Goal: Information Seeking & Learning: Check status

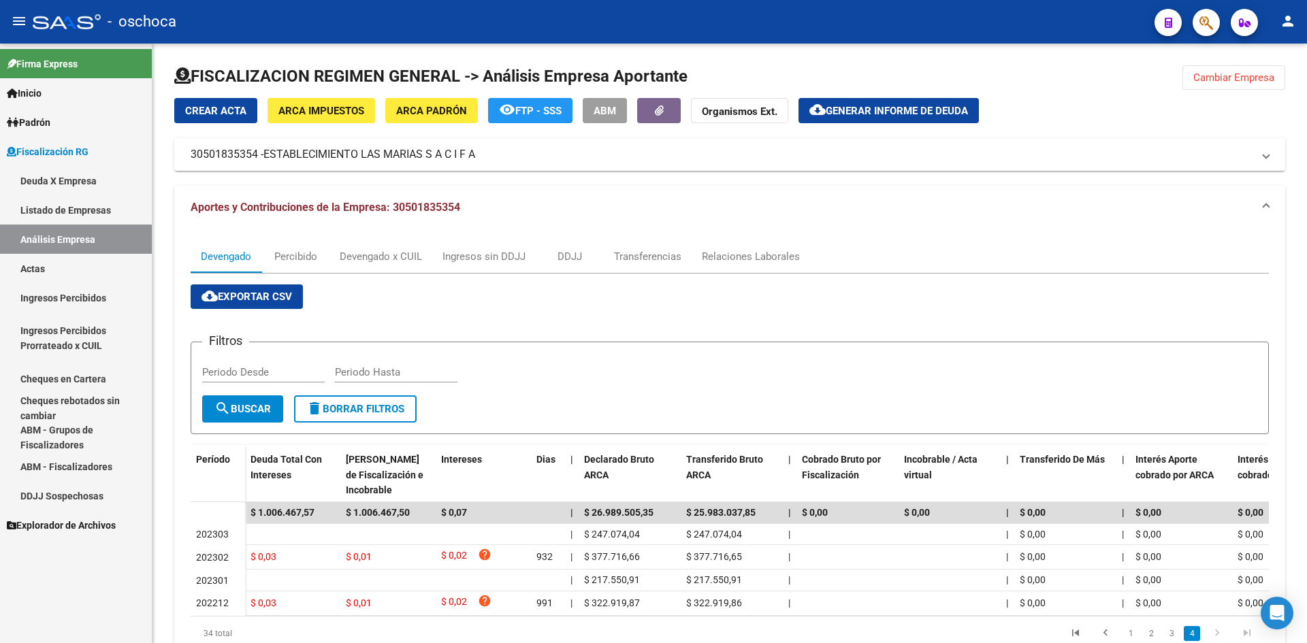
scroll to position [74, 0]
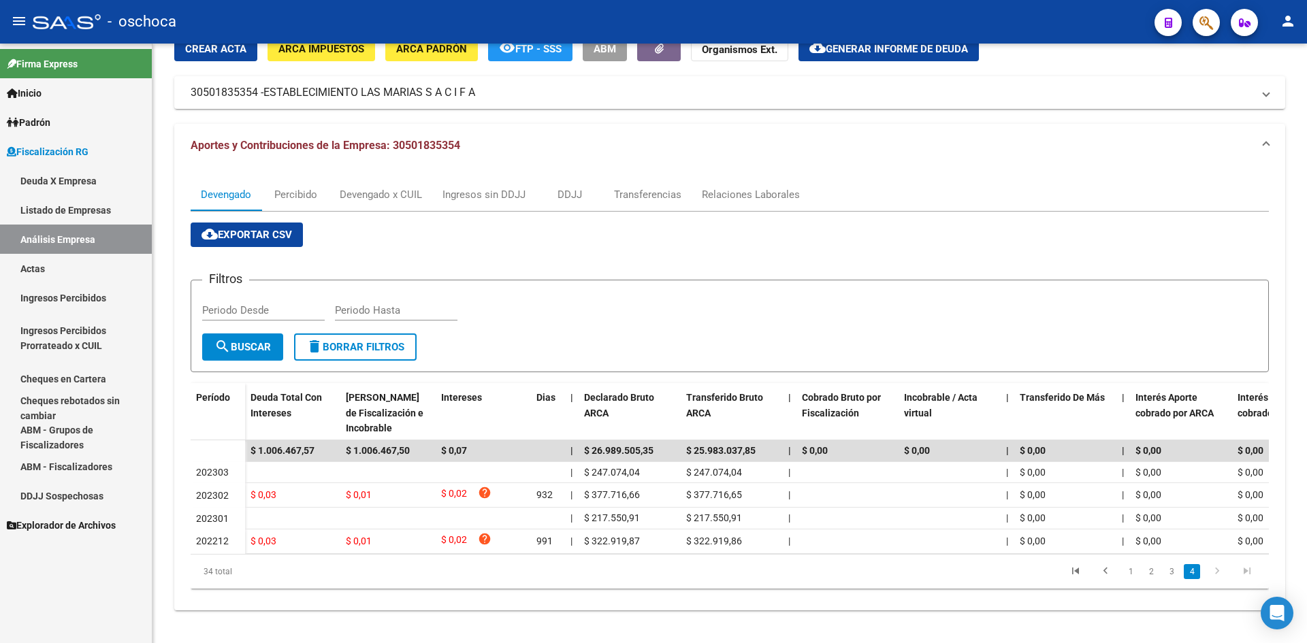
click at [89, 214] on link "Listado de Empresas" at bounding box center [76, 209] width 152 height 29
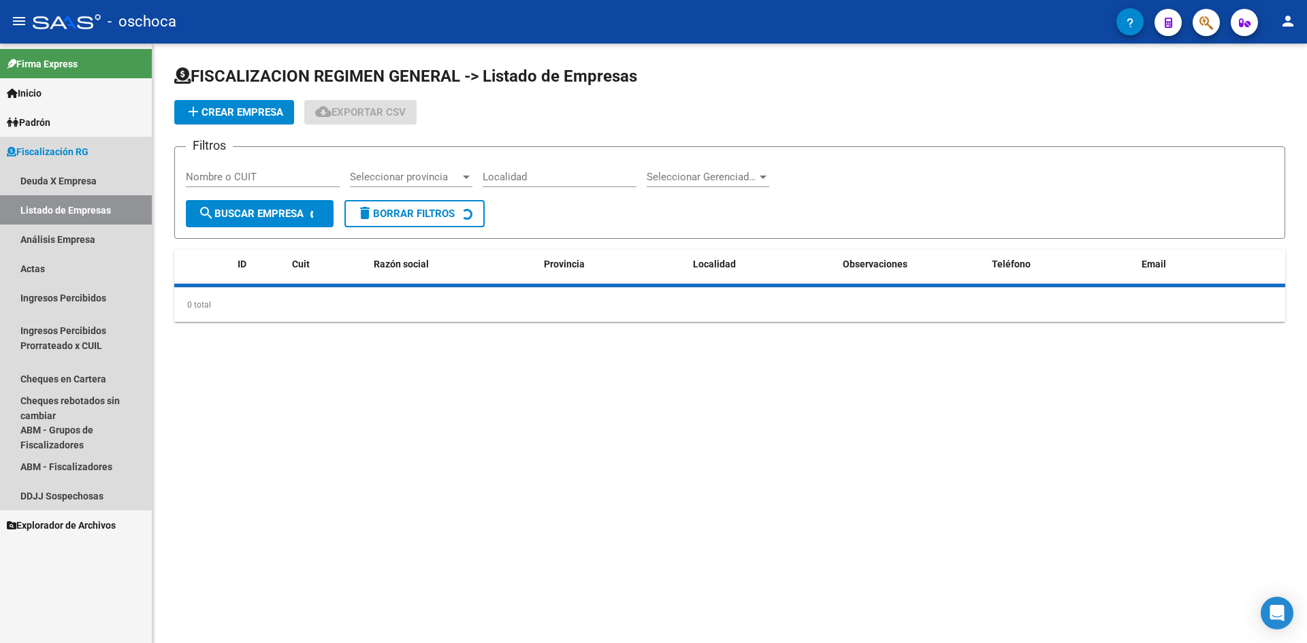
click at [91, 239] on link "Análisis Empresa" at bounding box center [76, 239] width 152 height 29
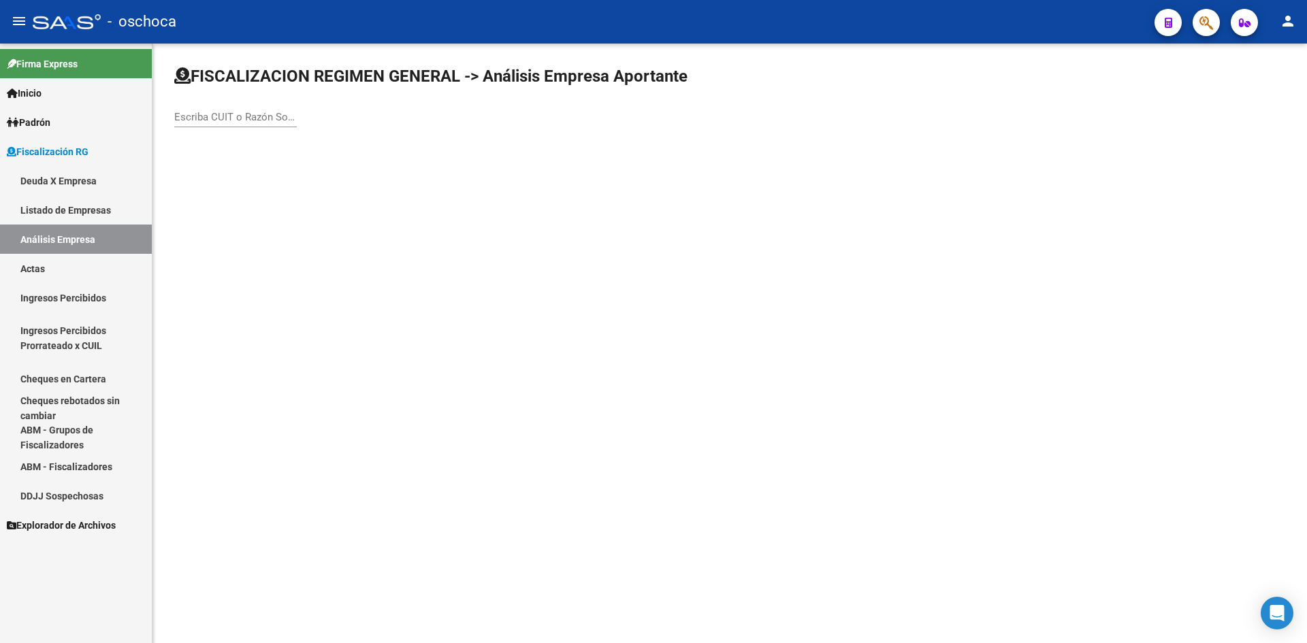
click at [217, 110] on div "Escriba CUIT o Razón Social para buscar" at bounding box center [235, 112] width 123 height 29
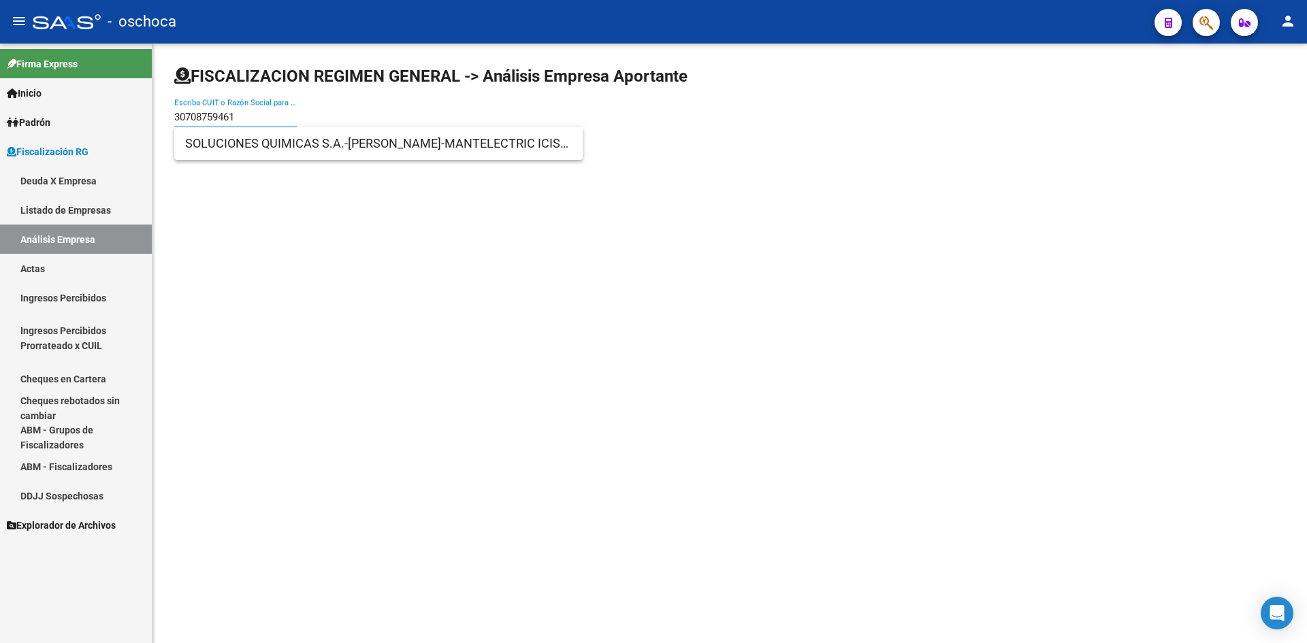
type input "30708759461"
click at [250, 143] on span "SOLUCIONES QUIMICAS S.A.-[PERSON_NAME]-MANTELECTRIC ICISA UTE" at bounding box center [378, 143] width 387 height 33
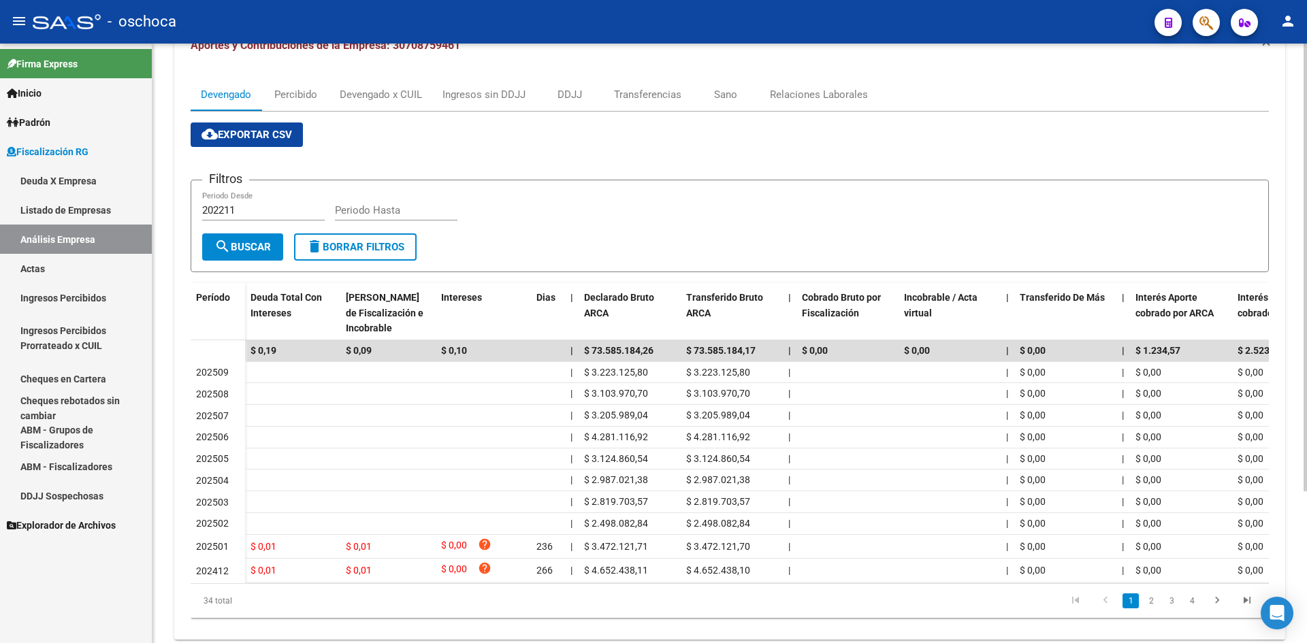
scroll to position [203, 0]
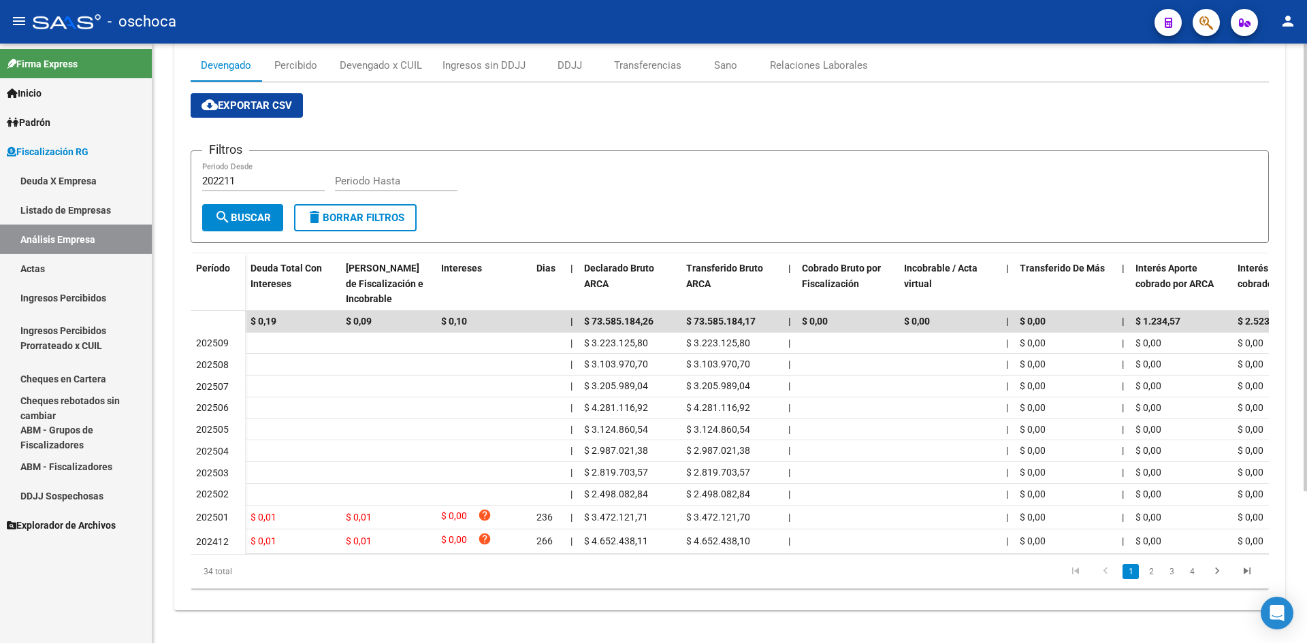
click at [1148, 574] on link "2" at bounding box center [1151, 571] width 16 height 15
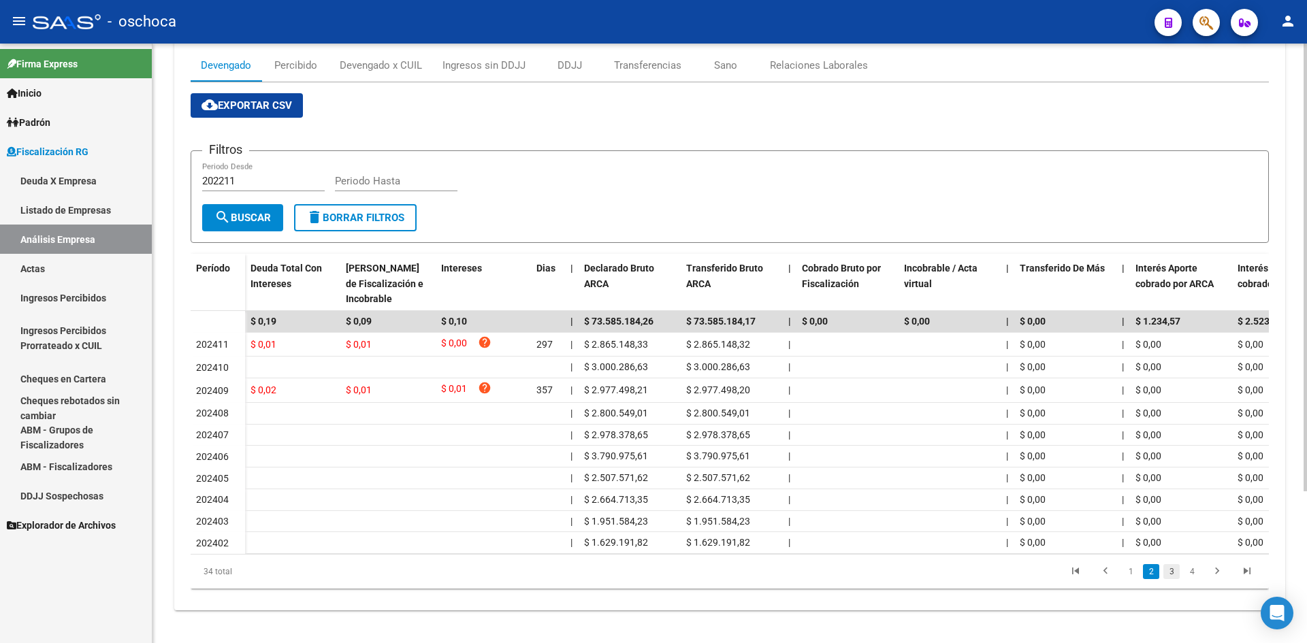
click at [1175, 574] on link "3" at bounding box center [1171, 571] width 16 height 15
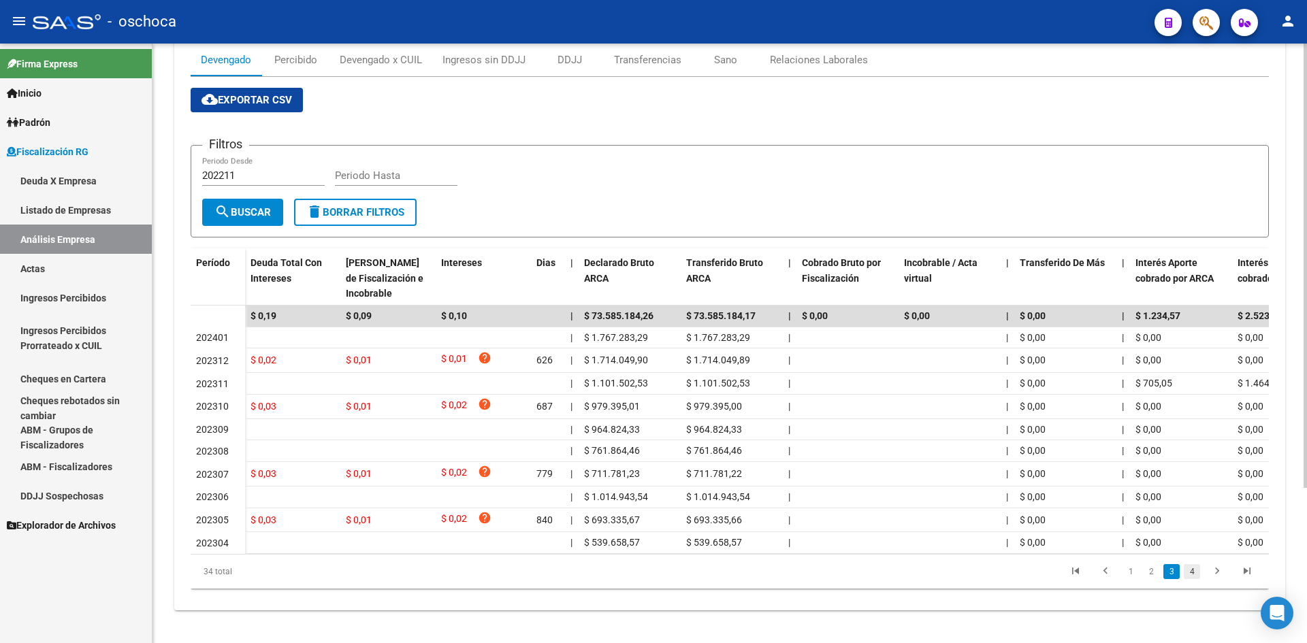
click at [1184, 574] on link "4" at bounding box center [1192, 571] width 16 height 15
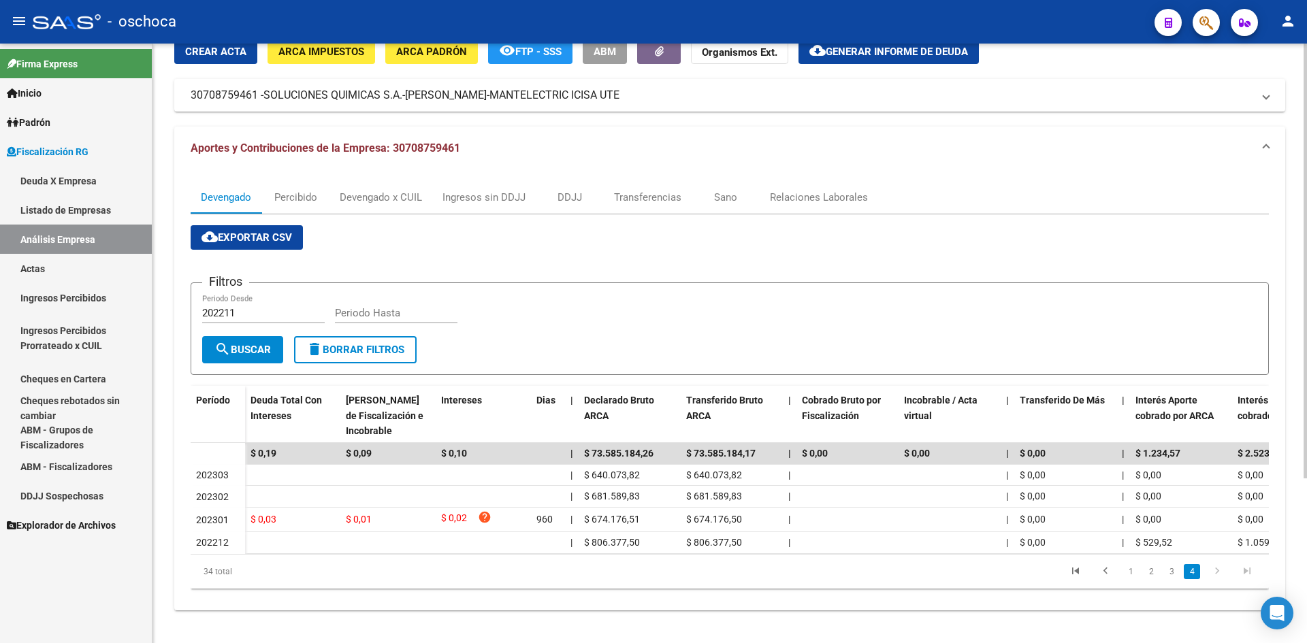
scroll to position [70, 0]
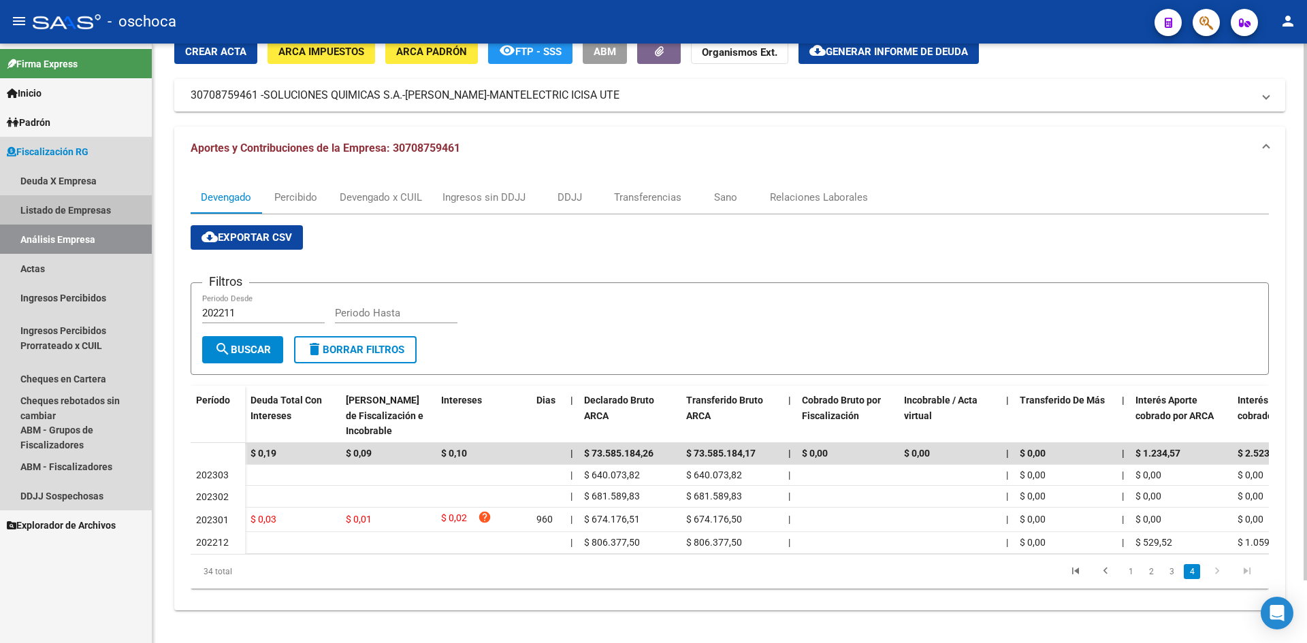
click at [46, 209] on link "Listado de Empresas" at bounding box center [76, 209] width 152 height 29
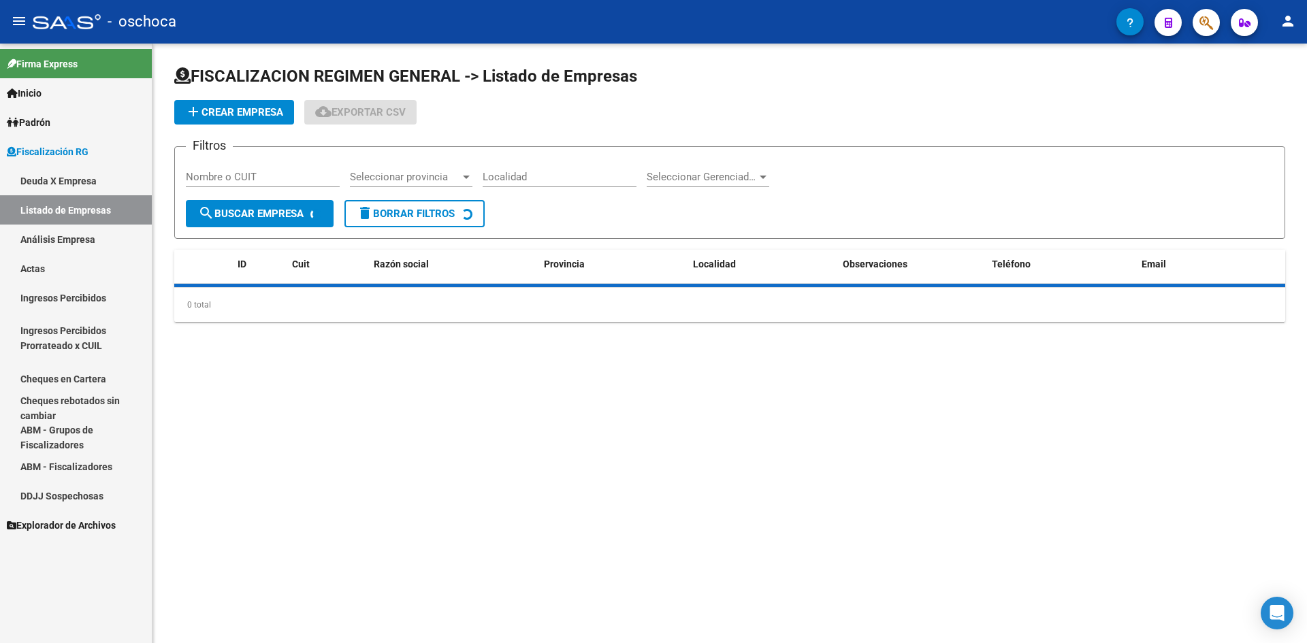
click at [59, 226] on link "Análisis Empresa" at bounding box center [76, 239] width 152 height 29
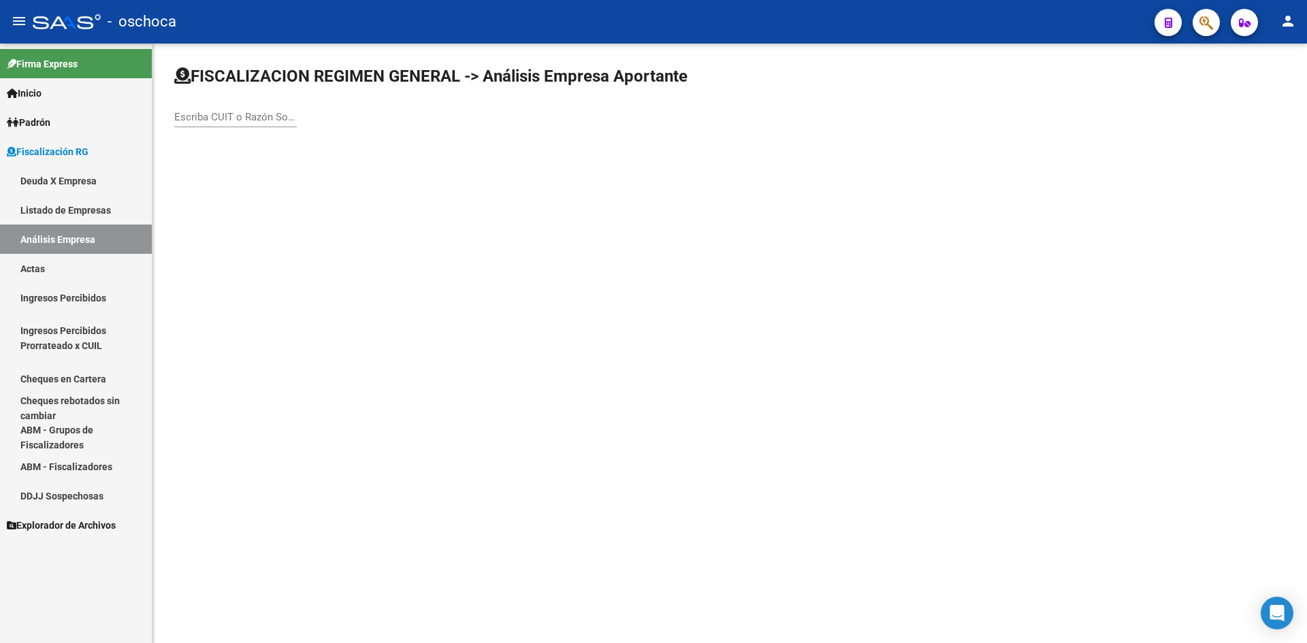
click at [218, 117] on input "Escriba CUIT o Razón Social para buscar" at bounding box center [235, 117] width 123 height 12
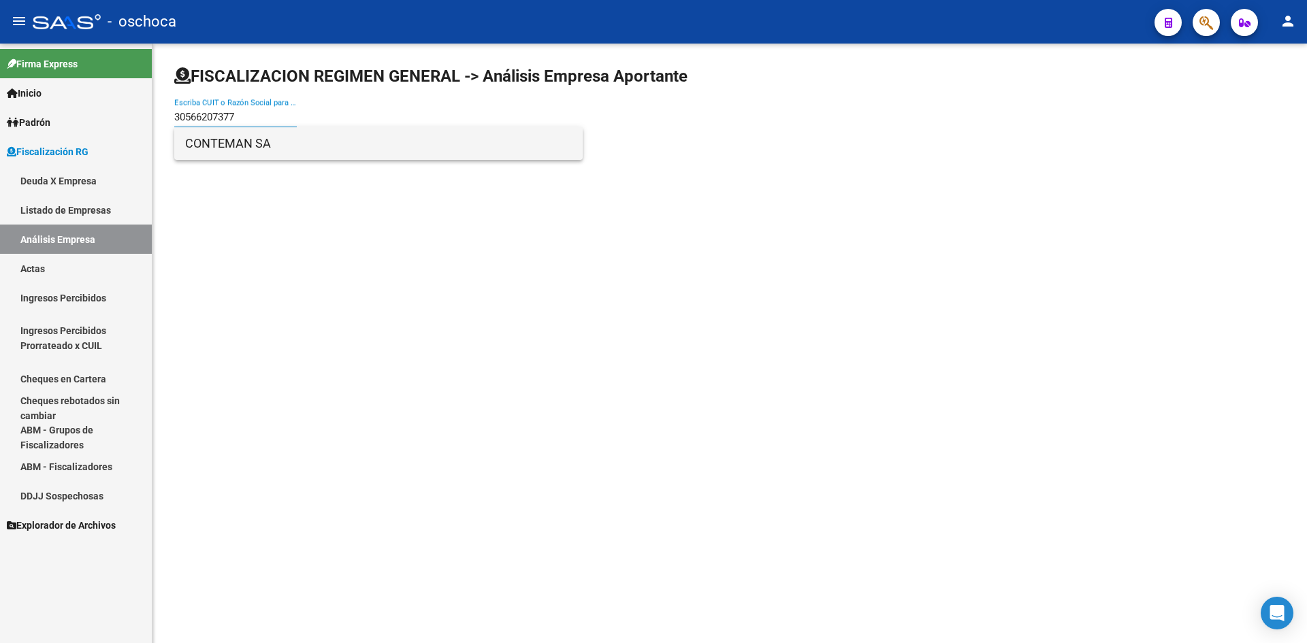
type input "30566207377"
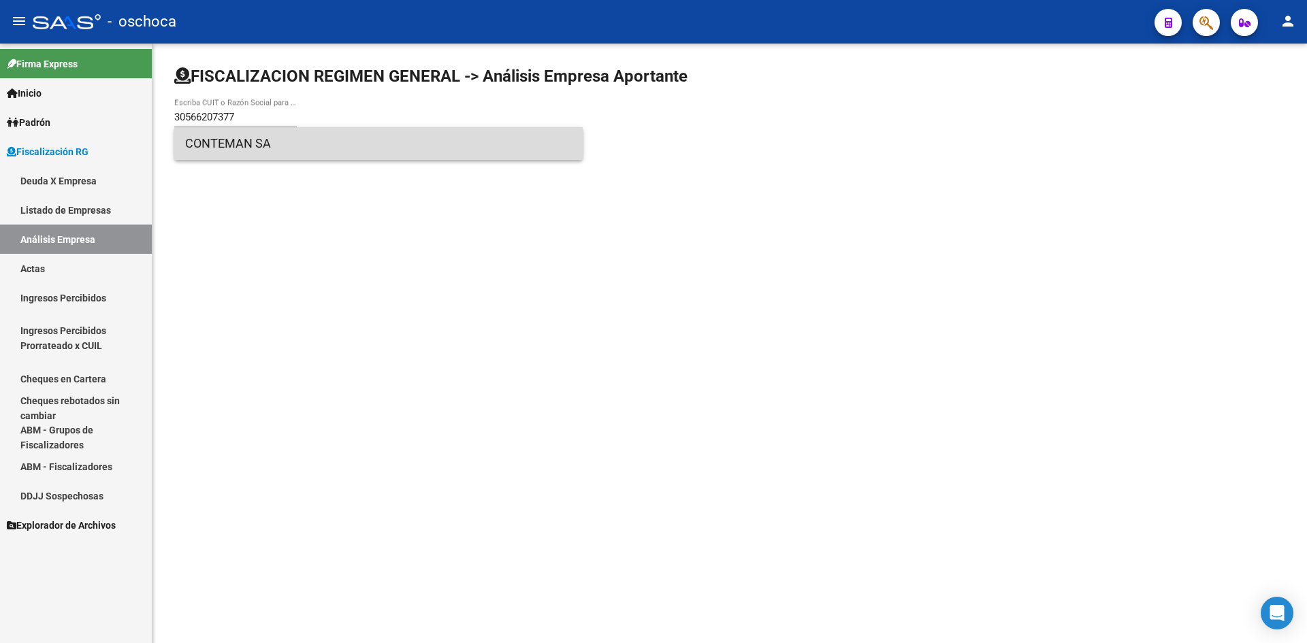
click at [260, 144] on span "CONTEMAN SA" at bounding box center [378, 143] width 387 height 33
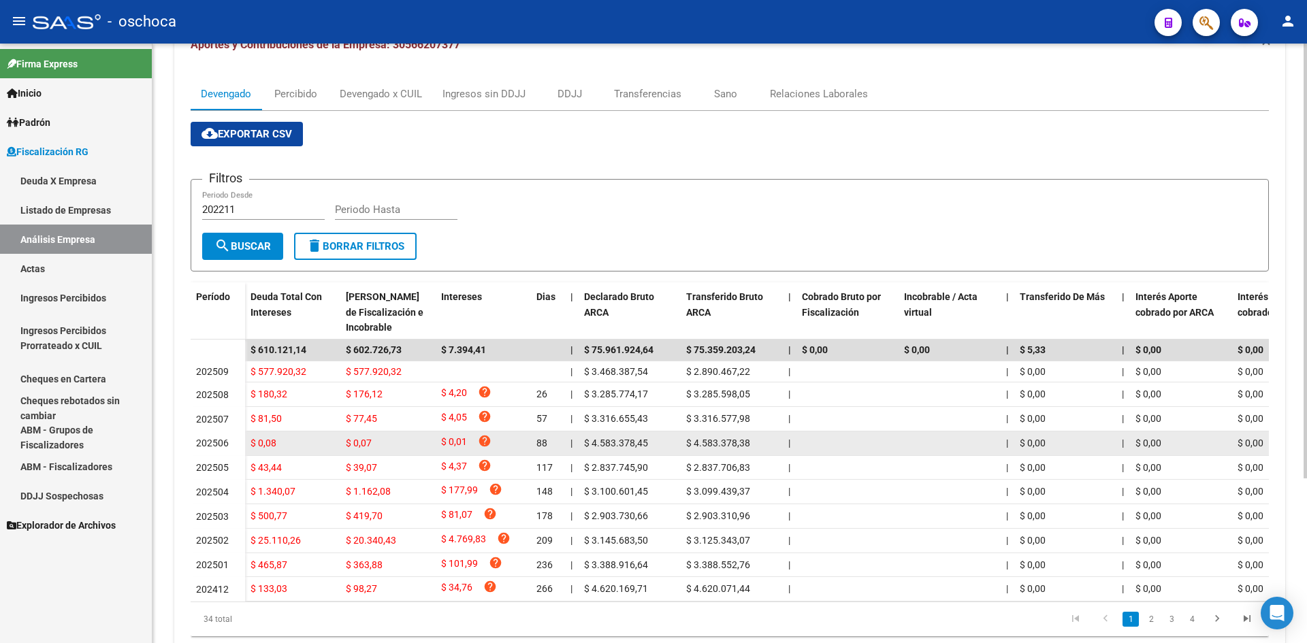
scroll to position [227, 0]
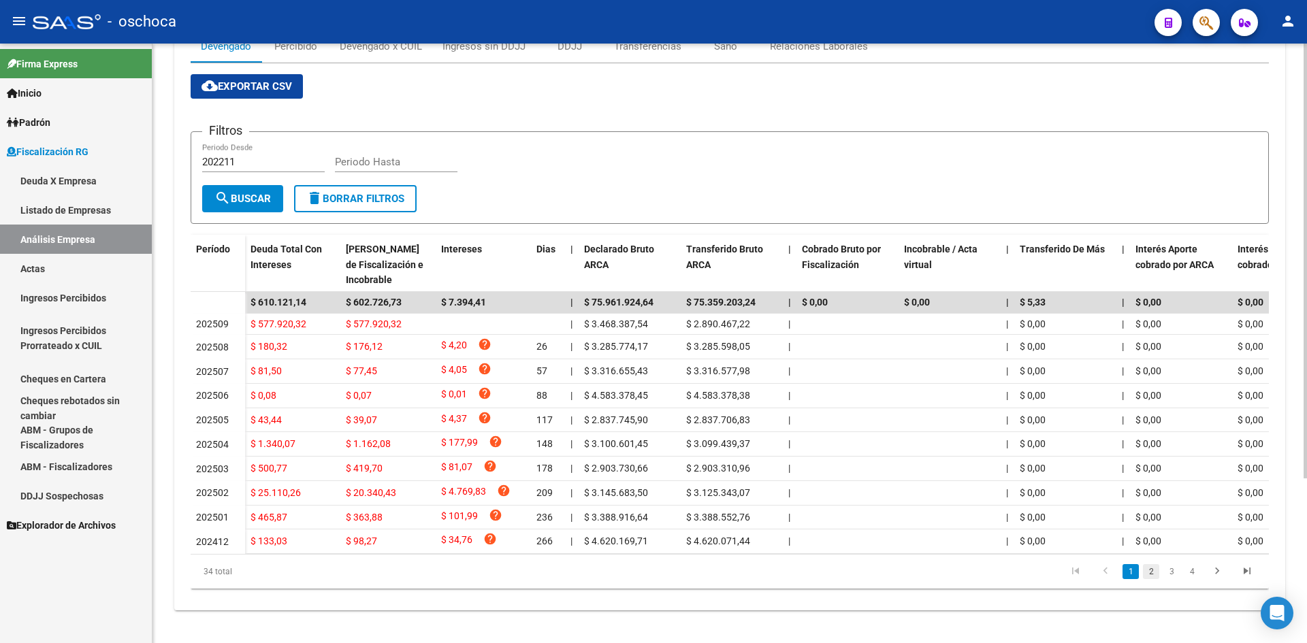
click at [1156, 575] on link "2" at bounding box center [1151, 571] width 16 height 15
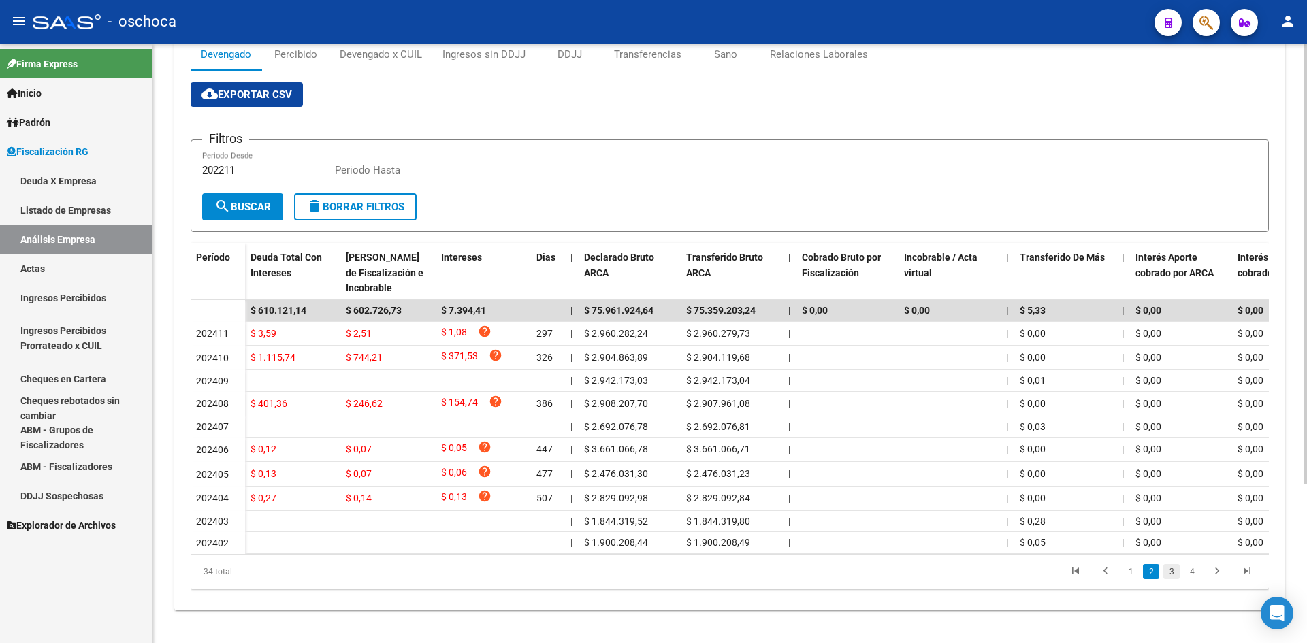
click at [1171, 575] on link "3" at bounding box center [1171, 571] width 16 height 15
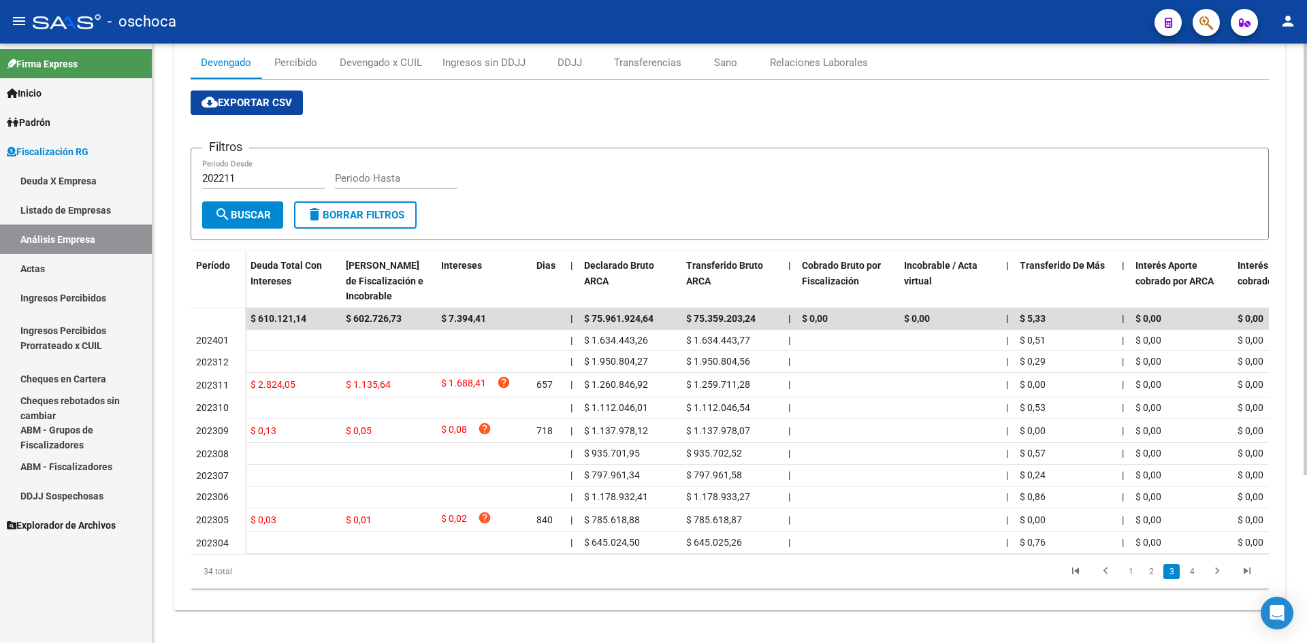
scroll to position [206, 0]
click at [1182, 574] on li "4" at bounding box center [1192, 571] width 20 height 23
click at [1189, 572] on link "4" at bounding box center [1192, 571] width 16 height 15
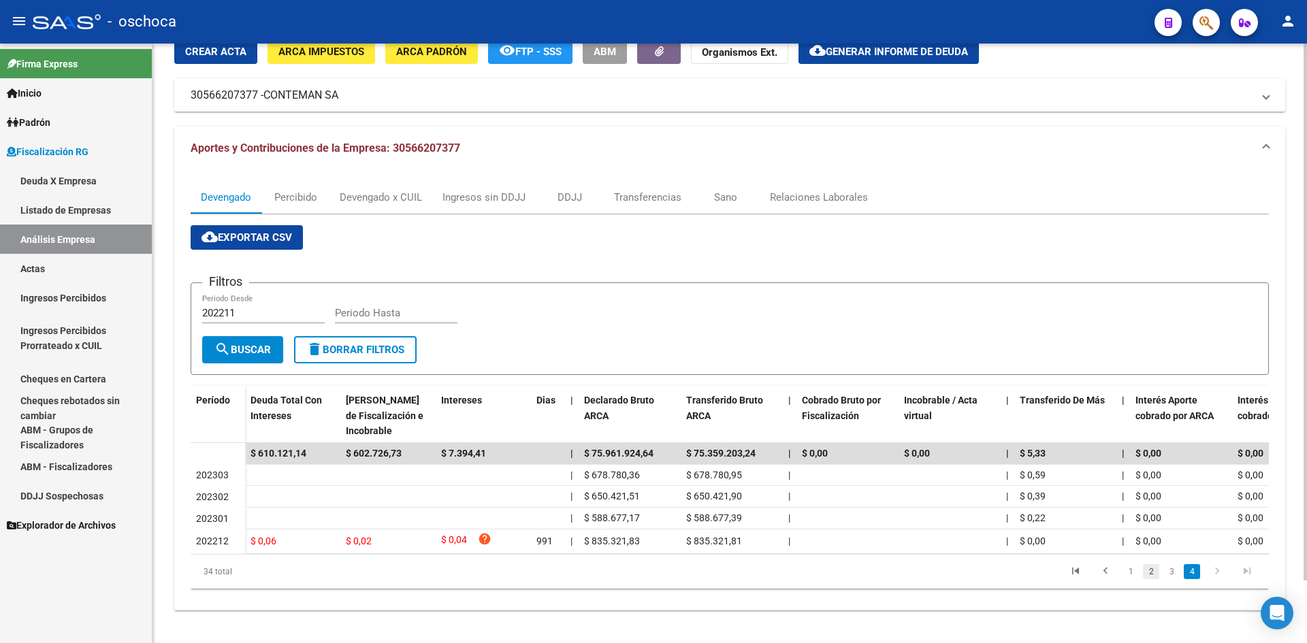
scroll to position [70, 0]
click at [1134, 564] on link "1" at bounding box center [1130, 571] width 16 height 15
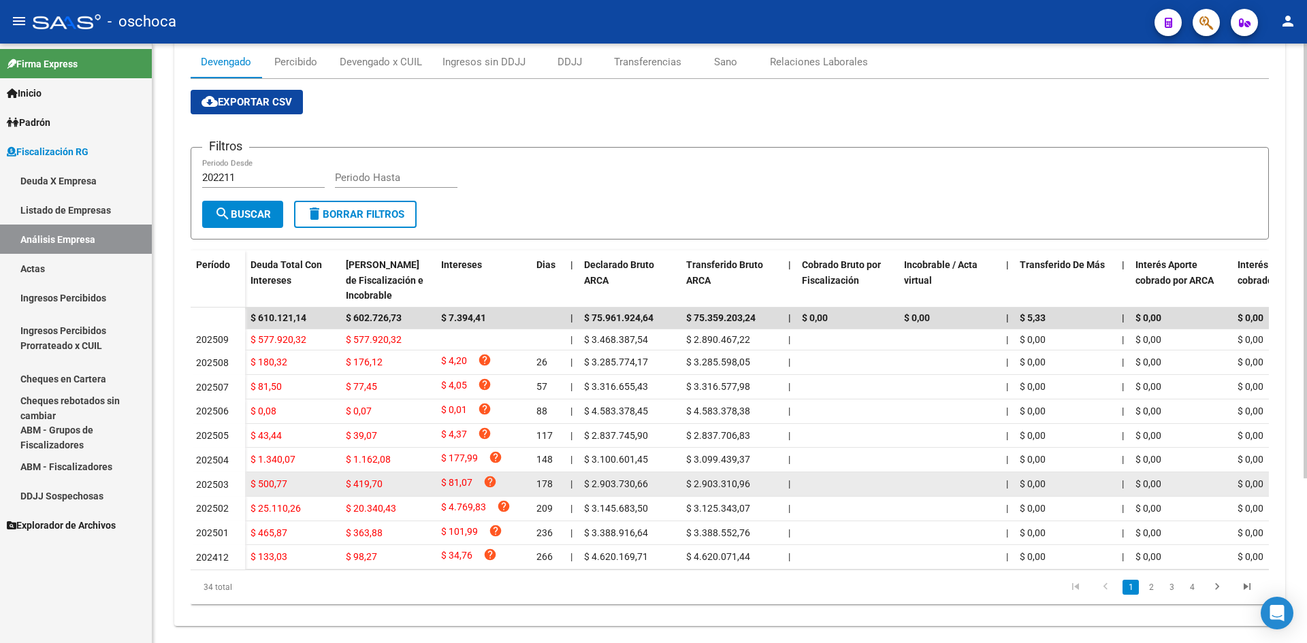
scroll to position [227, 0]
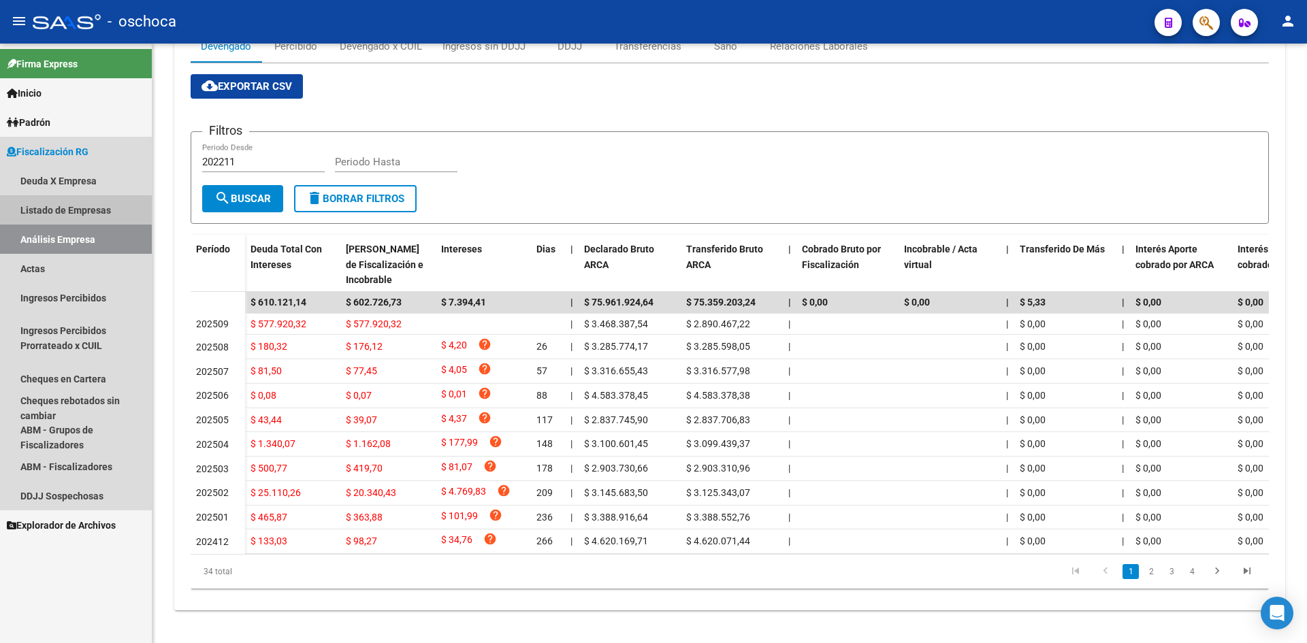
click at [109, 205] on link "Listado de Empresas" at bounding box center [76, 209] width 152 height 29
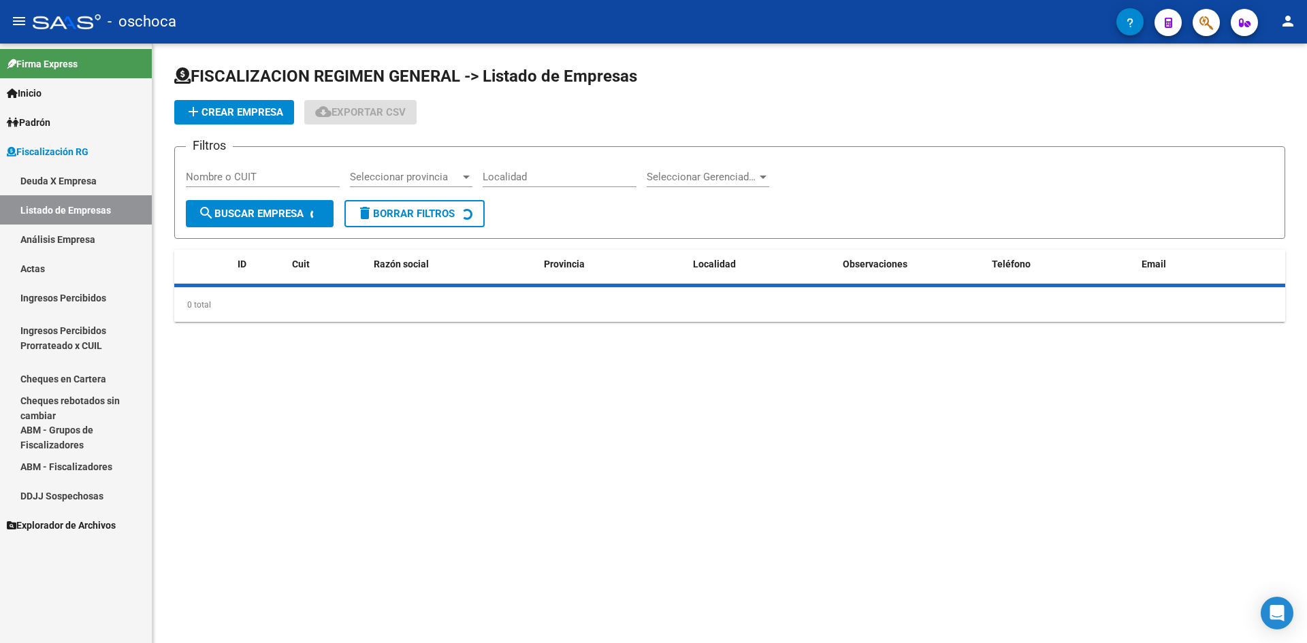
click at [105, 231] on link "Análisis Empresa" at bounding box center [76, 239] width 152 height 29
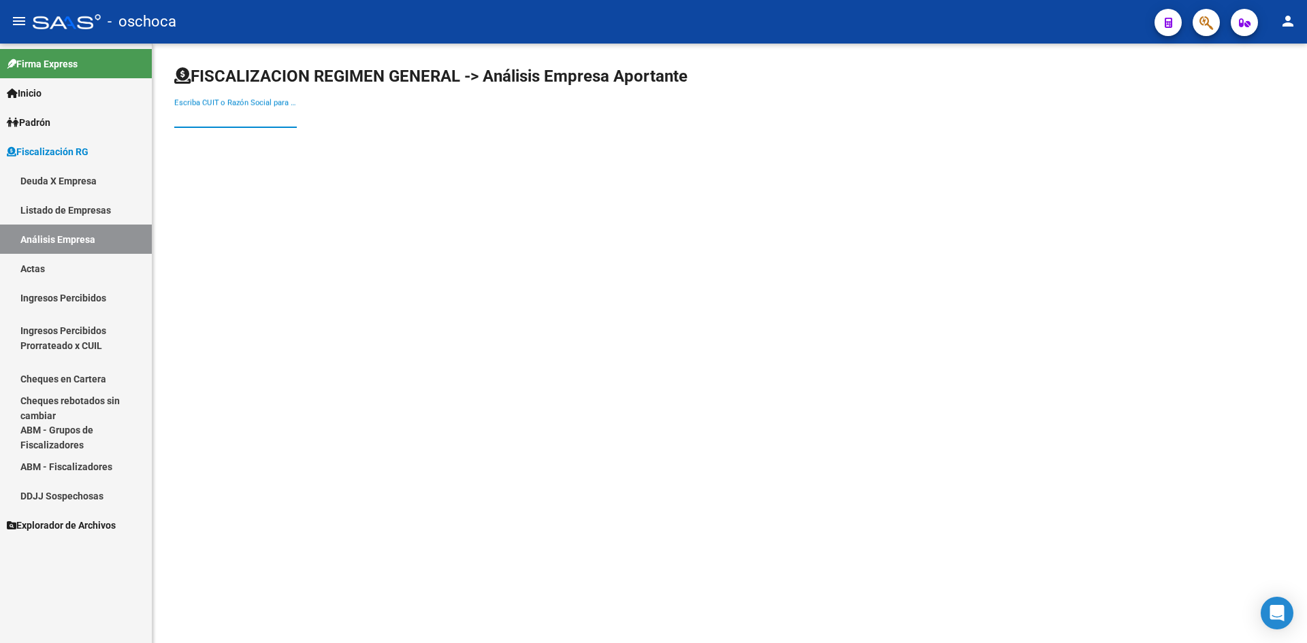
click at [227, 109] on div "Escriba CUIT o Razón Social para buscar" at bounding box center [235, 112] width 123 height 29
type input "30699163151"
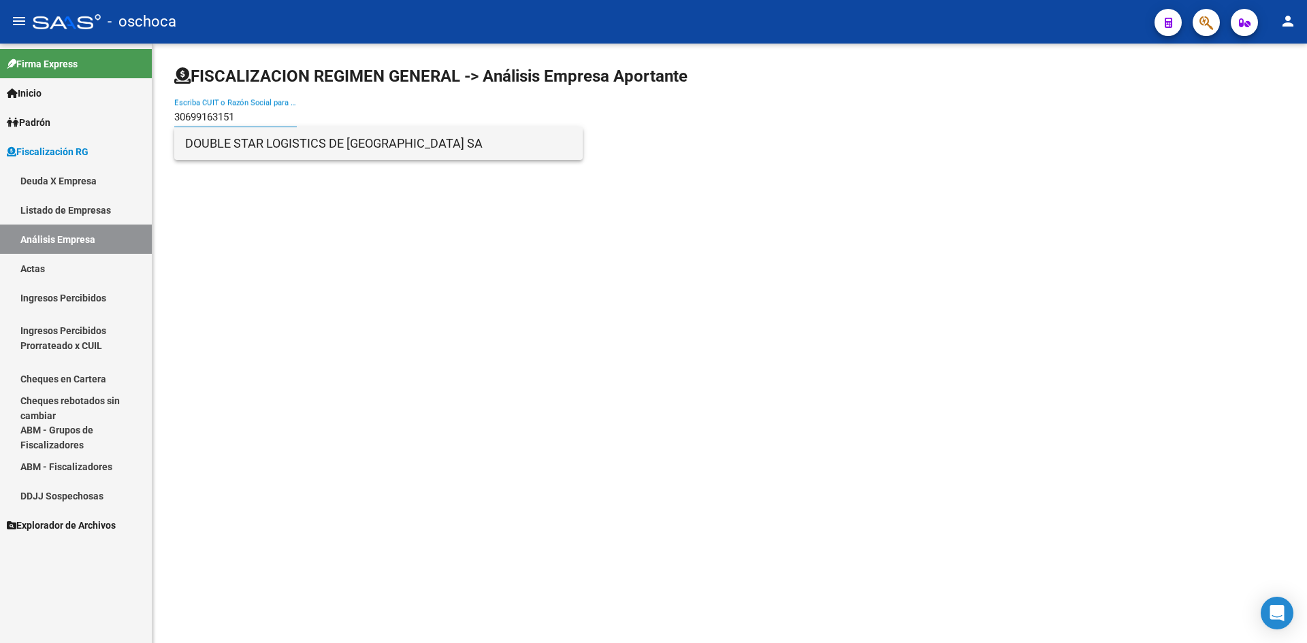
click at [261, 142] on span "DOUBLE STAR LOGISTICS DE [GEOGRAPHIC_DATA] SA" at bounding box center [378, 143] width 387 height 33
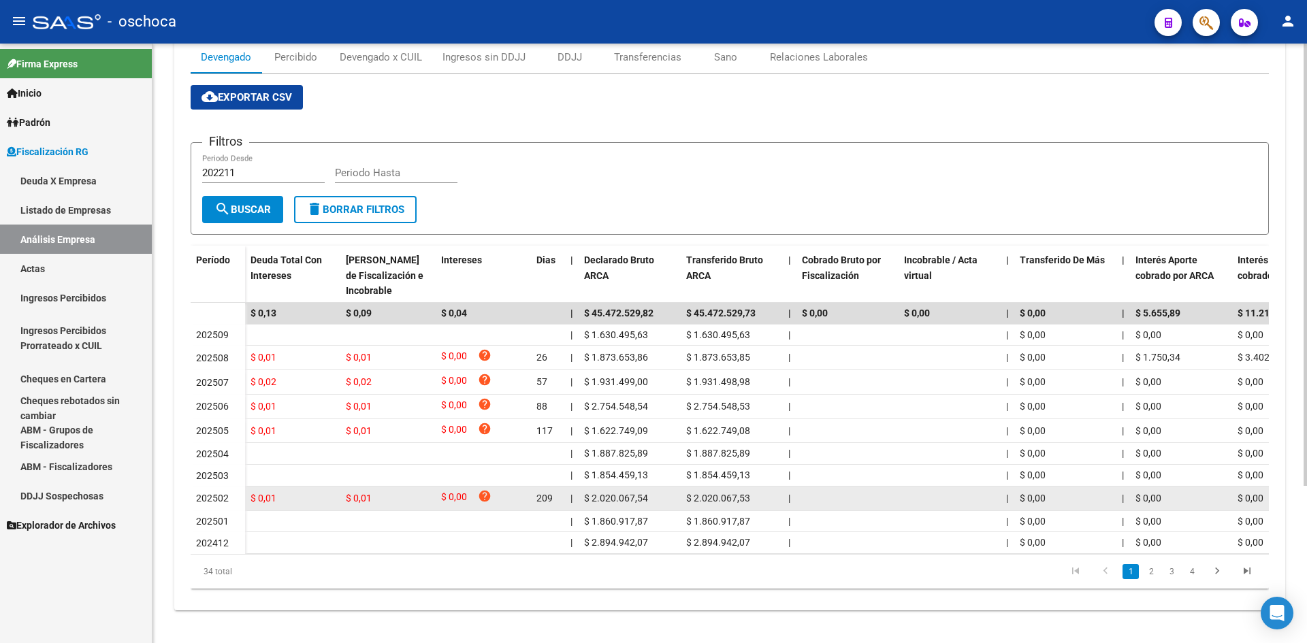
scroll to position [213, 0]
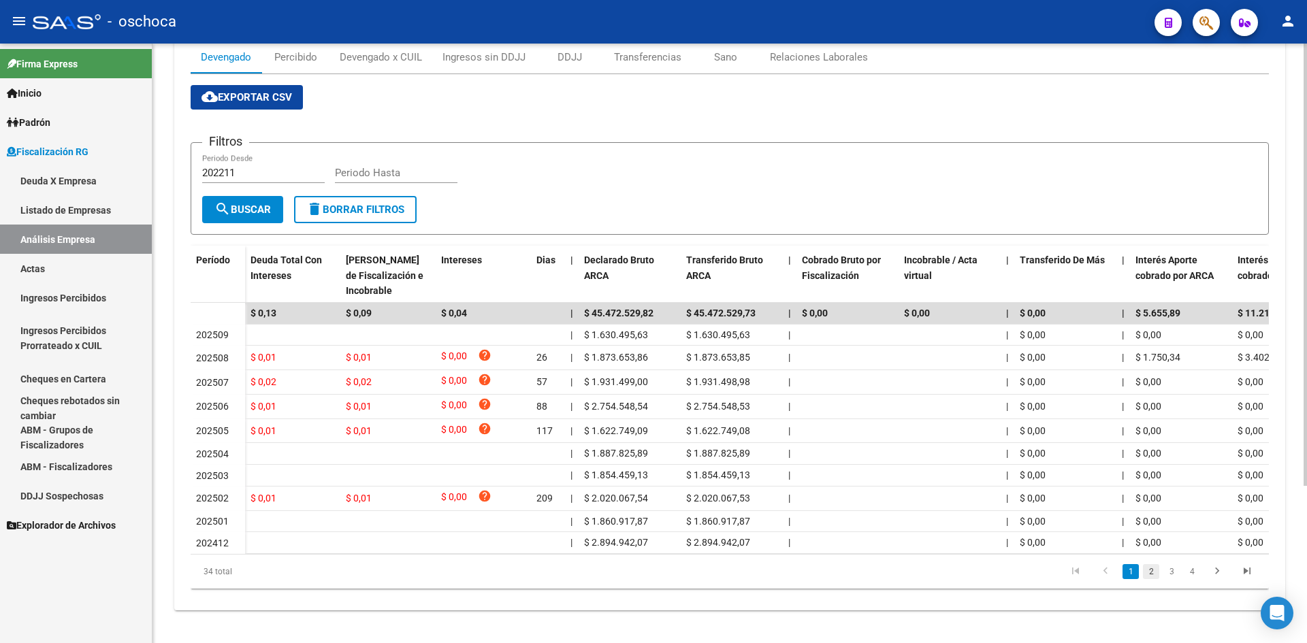
click at [1147, 572] on link "2" at bounding box center [1151, 571] width 16 height 15
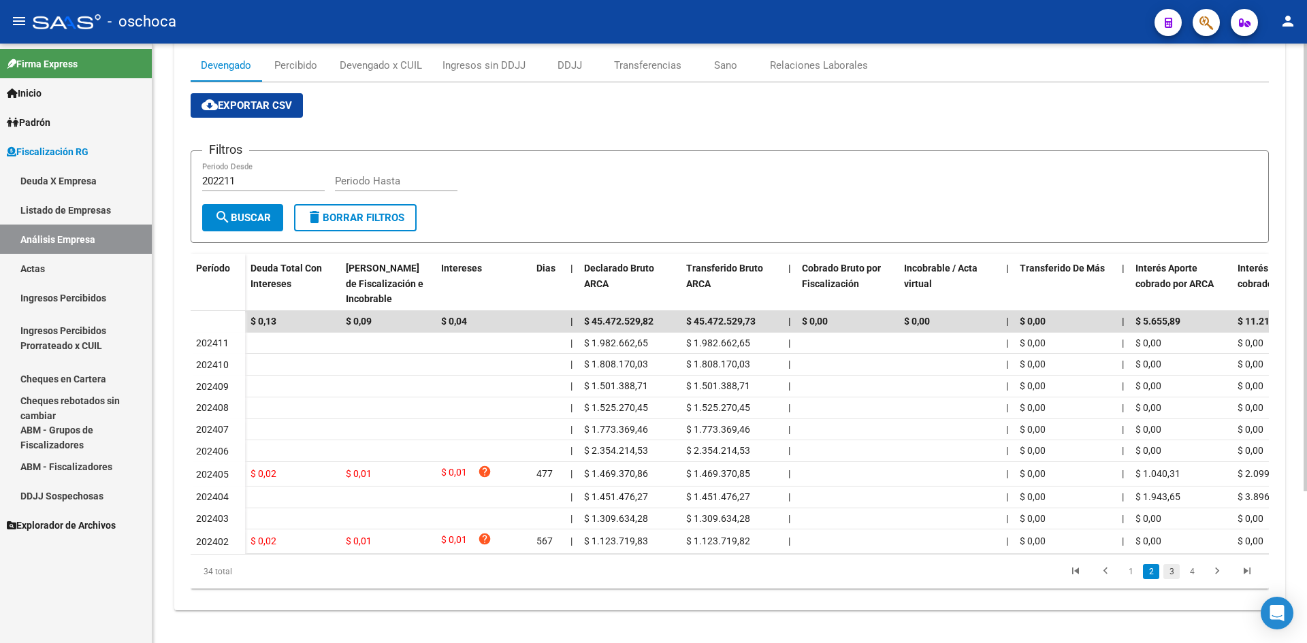
click at [1169, 575] on link "3" at bounding box center [1171, 571] width 16 height 15
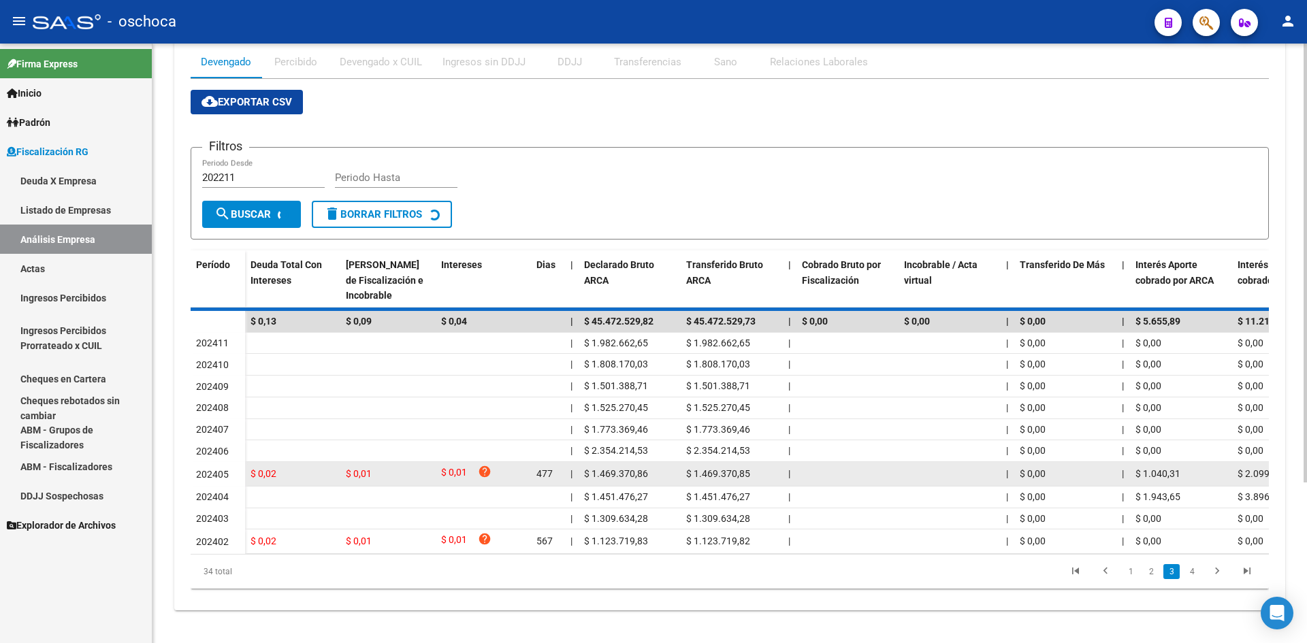
scroll to position [199, 0]
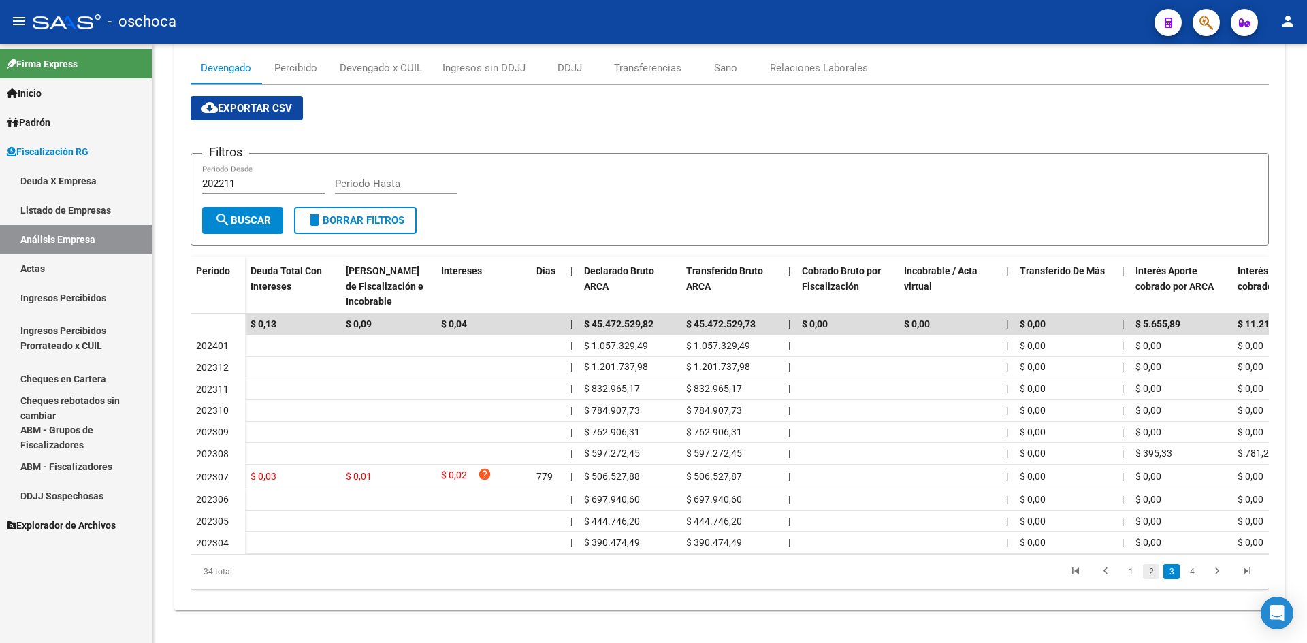
click at [1156, 572] on link "2" at bounding box center [1151, 571] width 16 height 15
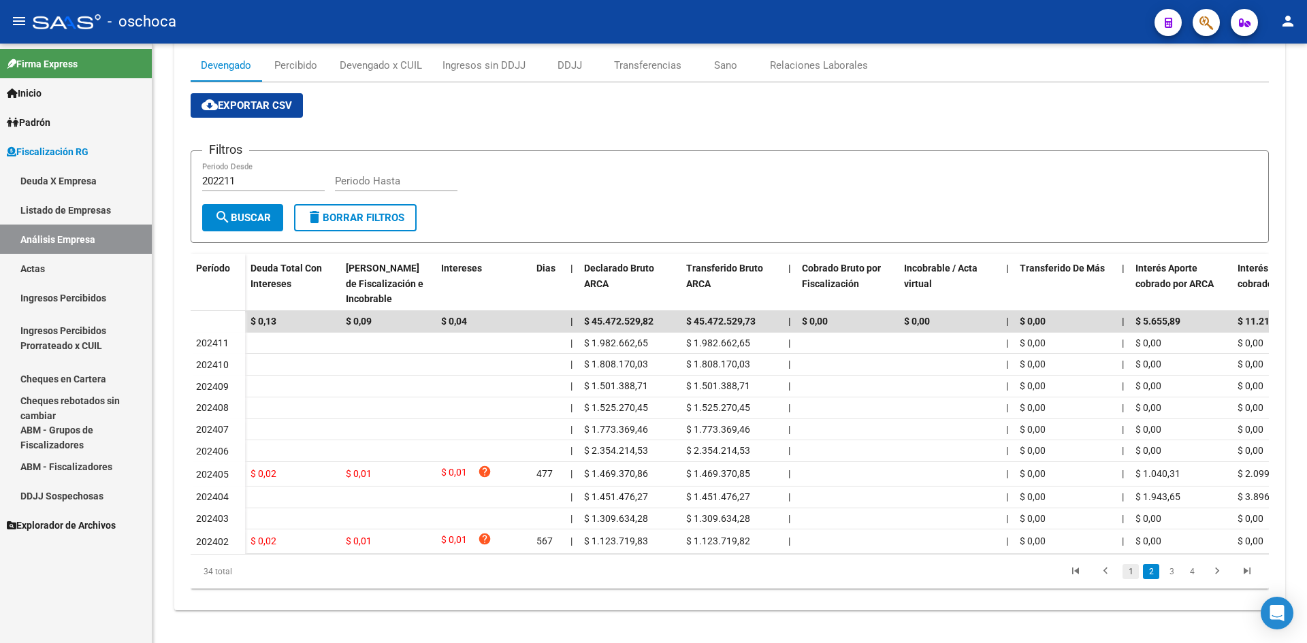
click at [1129, 573] on link "1" at bounding box center [1130, 571] width 16 height 15
